Goal: Information Seeking & Learning: Compare options

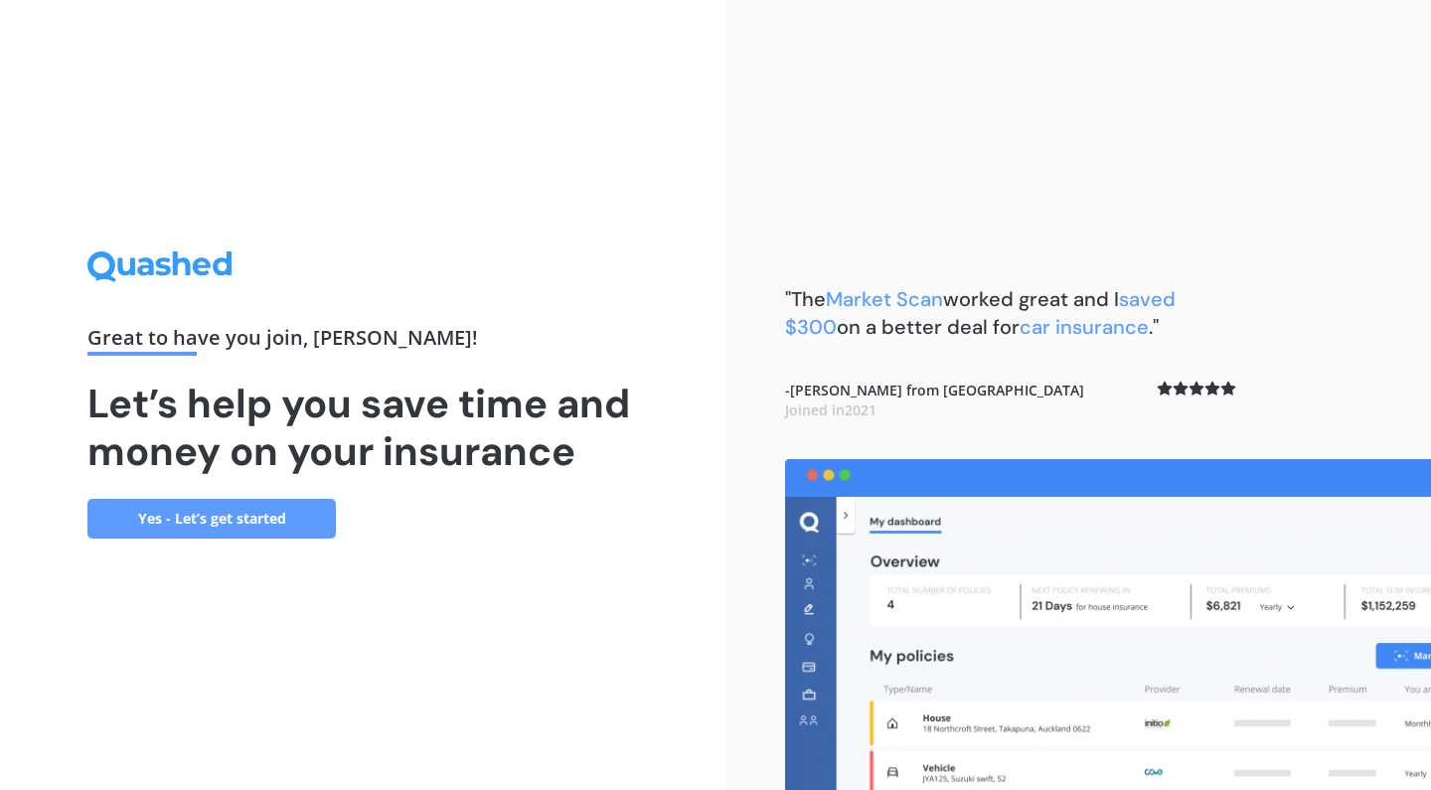
click at [282, 520] on link "Yes - Let’s get started" at bounding box center [211, 519] width 248 height 40
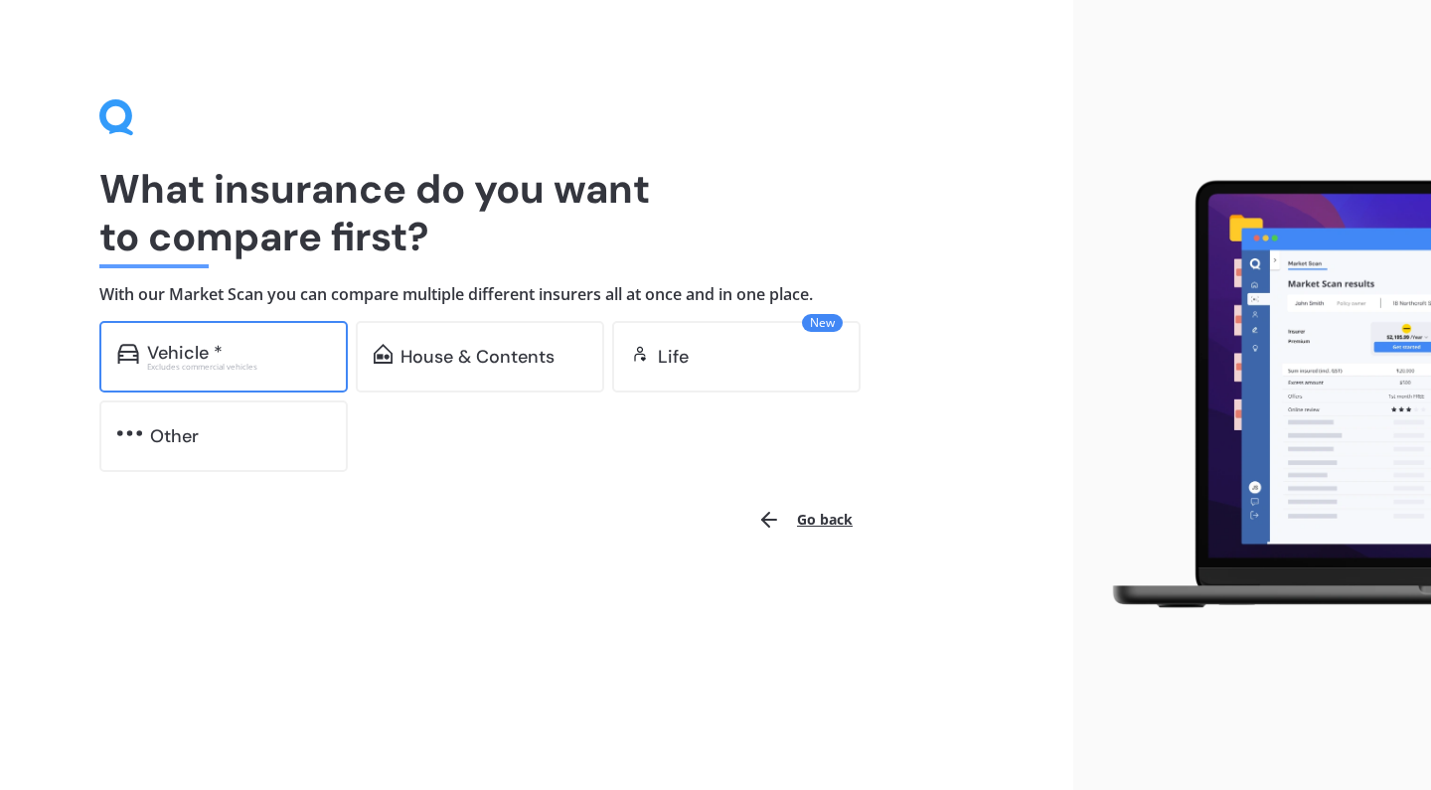
click at [272, 373] on div "Vehicle * Excludes commercial vehicles" at bounding box center [223, 357] width 248 height 72
click at [268, 346] on div "Vehicle *" at bounding box center [238, 353] width 183 height 20
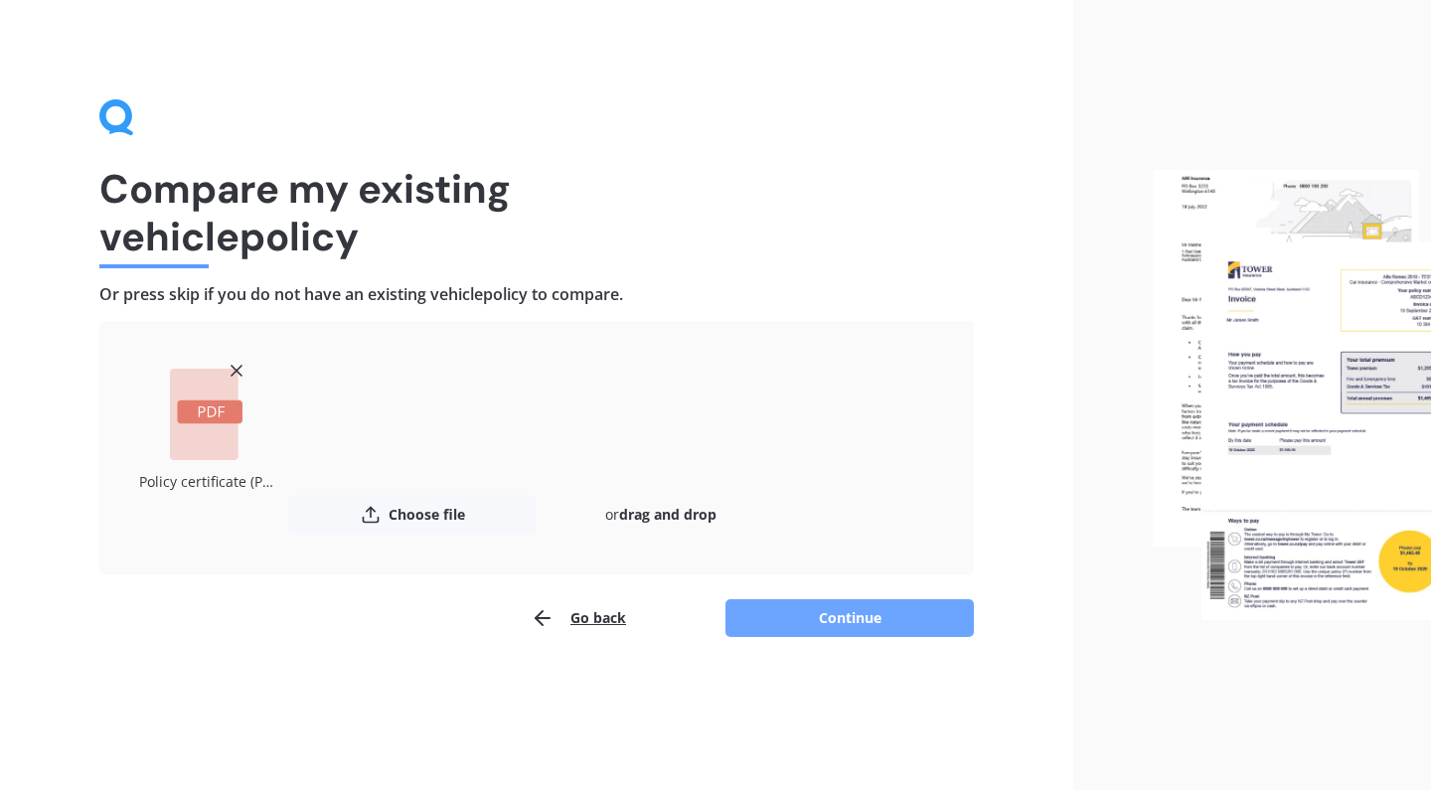
click at [861, 604] on button "Continue" at bounding box center [849, 618] width 248 height 38
